Goal: Find specific fact: Find specific page/section

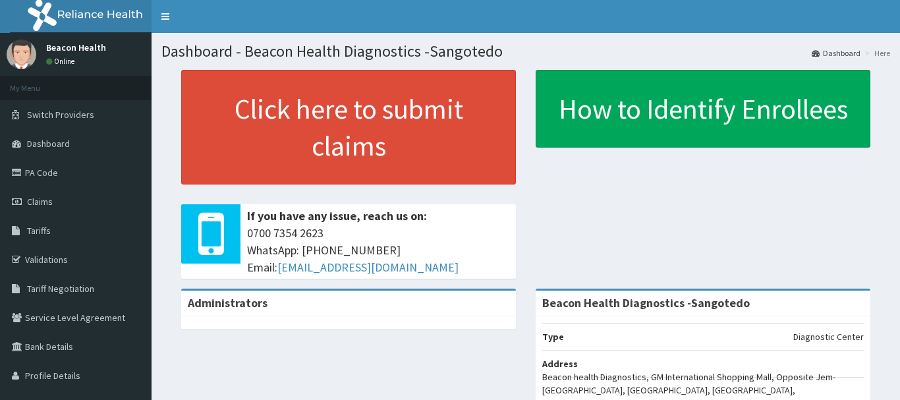
click at [61, 171] on link "PA Code" at bounding box center [75, 172] width 151 height 29
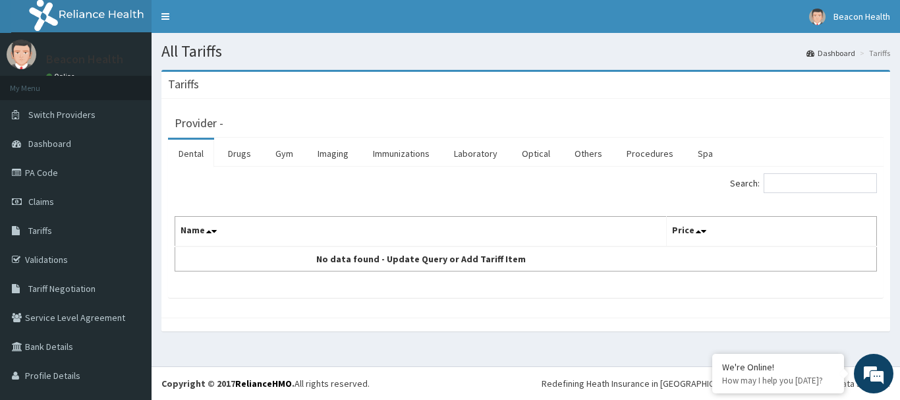
drag, startPoint x: 482, startPoint y: 157, endPoint x: 454, endPoint y: 187, distance: 41.0
click at [482, 158] on link "Laboratory" at bounding box center [475, 154] width 65 height 28
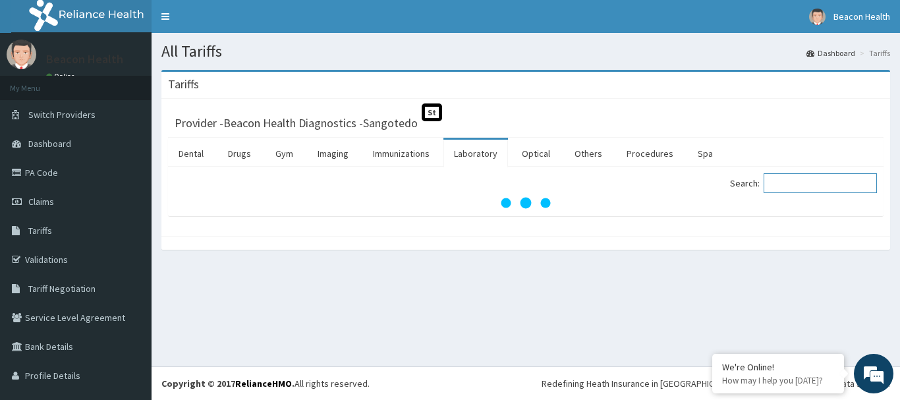
click at [794, 185] on input "Search:" at bounding box center [819, 183] width 113 height 20
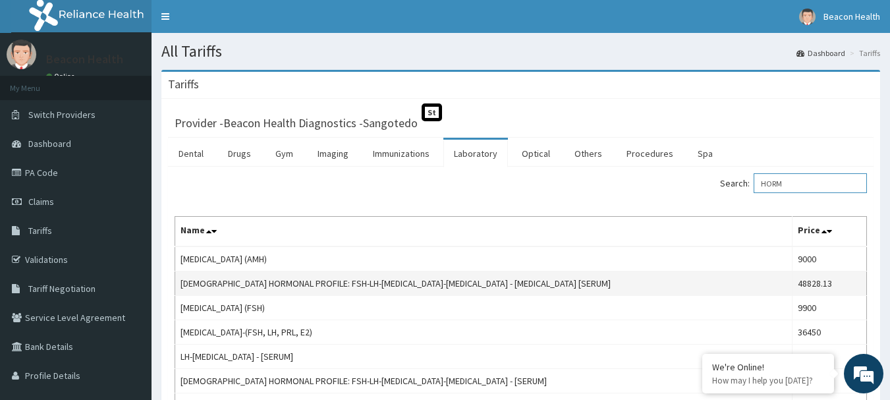
type input "HORM"
click at [259, 281] on td "FEMALE HORMONAL PROFILE: FSH-LH-PROLACTIN-PROGESTERONE - ESTRADIOL [SERUM]" at bounding box center [483, 283] width 617 height 24
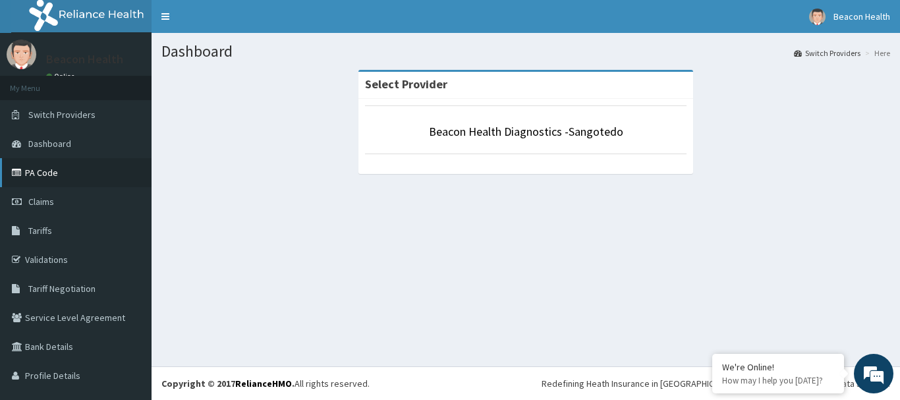
click at [68, 166] on link "PA Code" at bounding box center [75, 172] width 151 height 29
